Goal: Check status: Check status

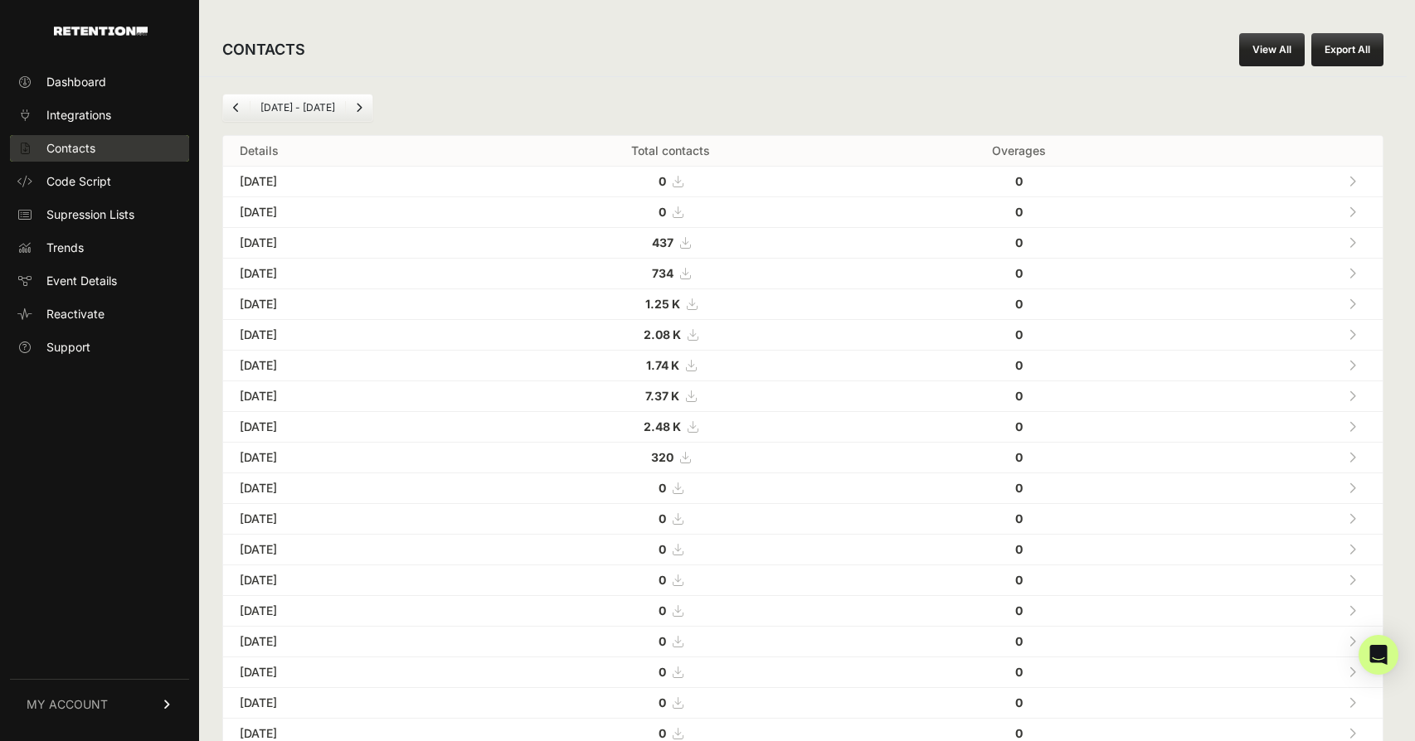
click at [73, 140] on span "Contacts" at bounding box center [70, 148] width 49 height 17
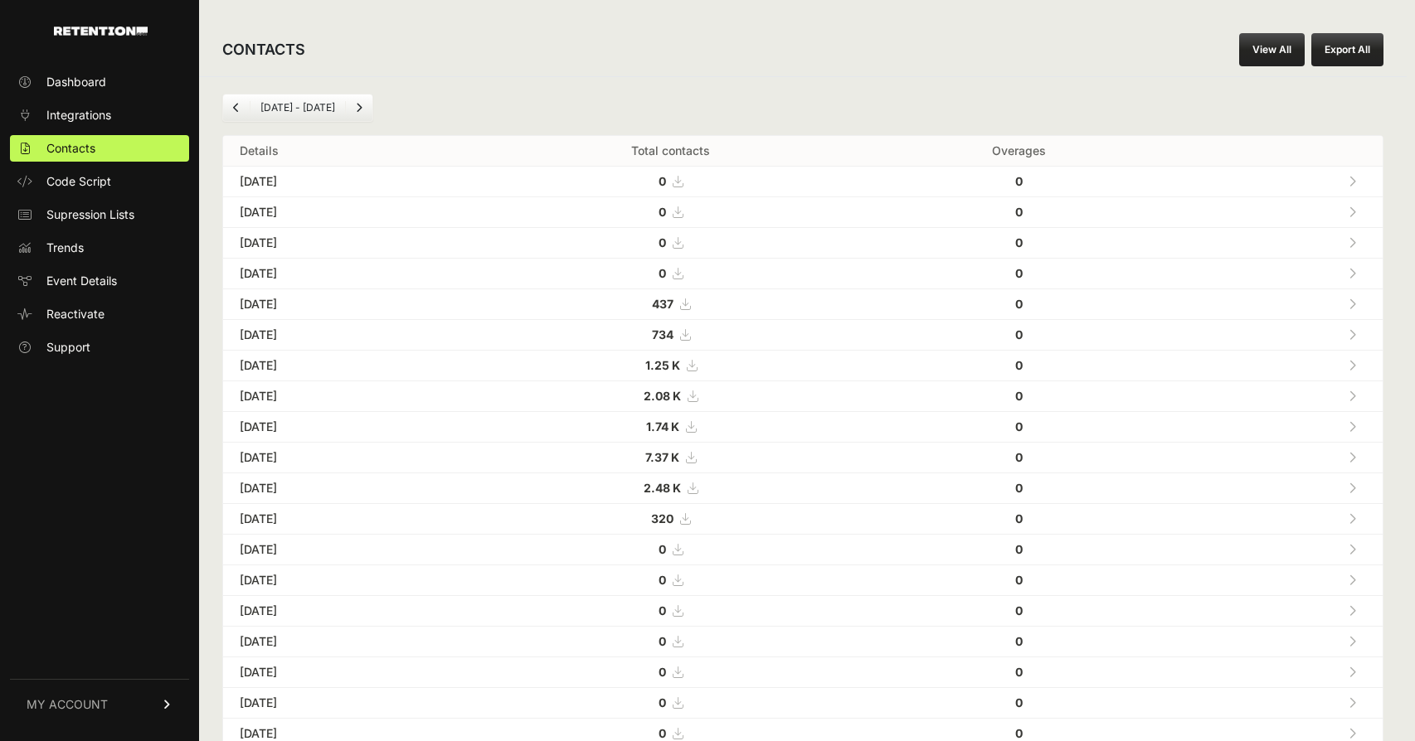
click at [322, 104] on li "Aug 07 - Sep 07" at bounding box center [297, 107] width 95 height 13
click at [361, 108] on icon "Next" at bounding box center [359, 108] width 7 height 10
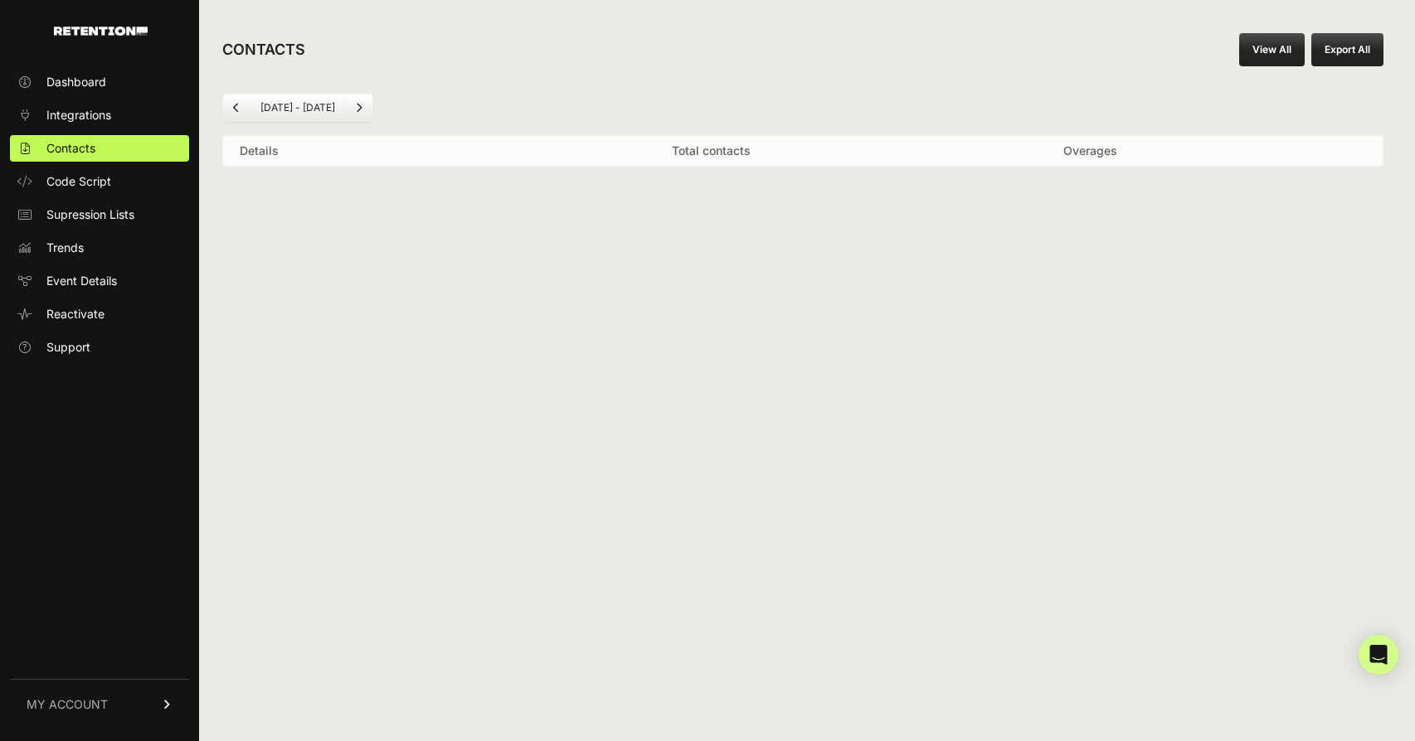
click at [270, 111] on li "[DATE] - [DATE]" at bounding box center [297, 107] width 95 height 13
click at [230, 108] on link "Previous" at bounding box center [236, 108] width 27 height 27
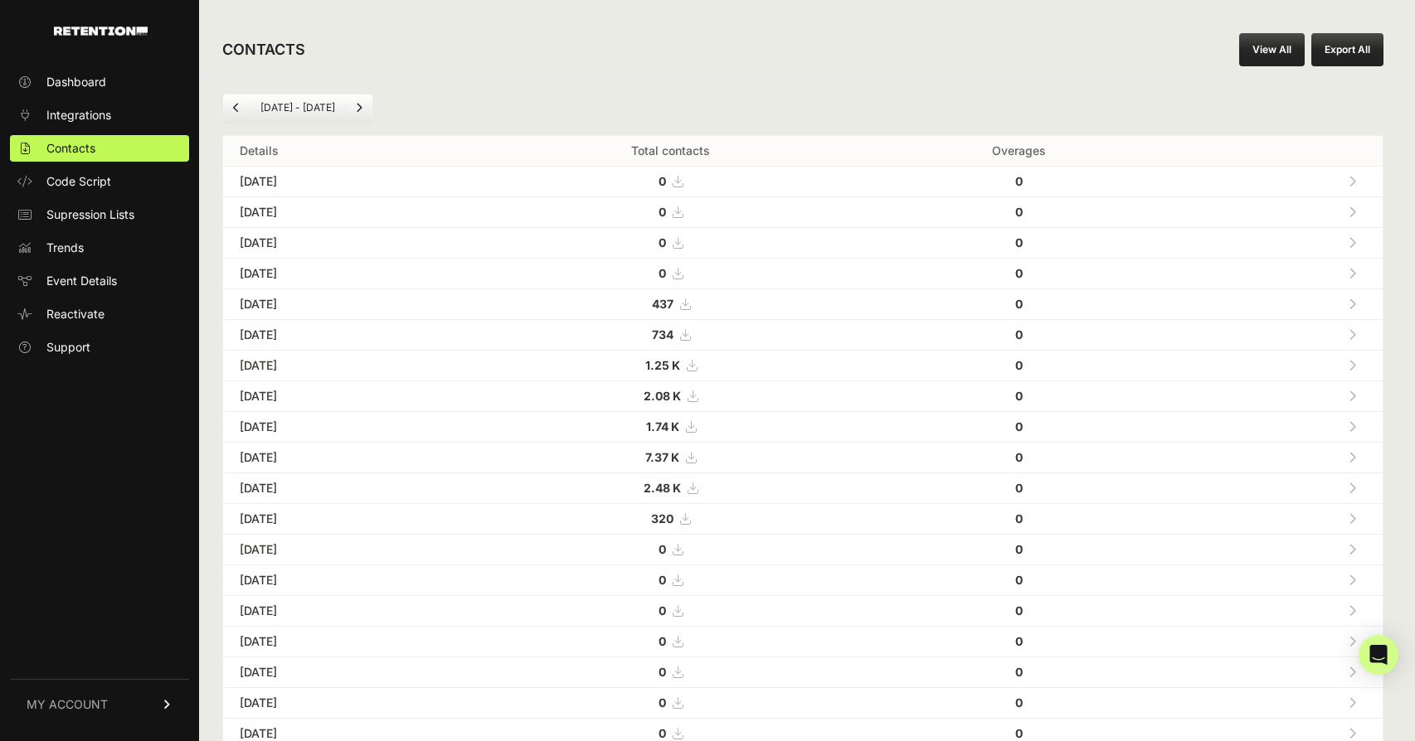
click at [696, 429] on icon at bounding box center [691, 427] width 10 height 12
